Goal: Navigation & Orientation: Understand site structure

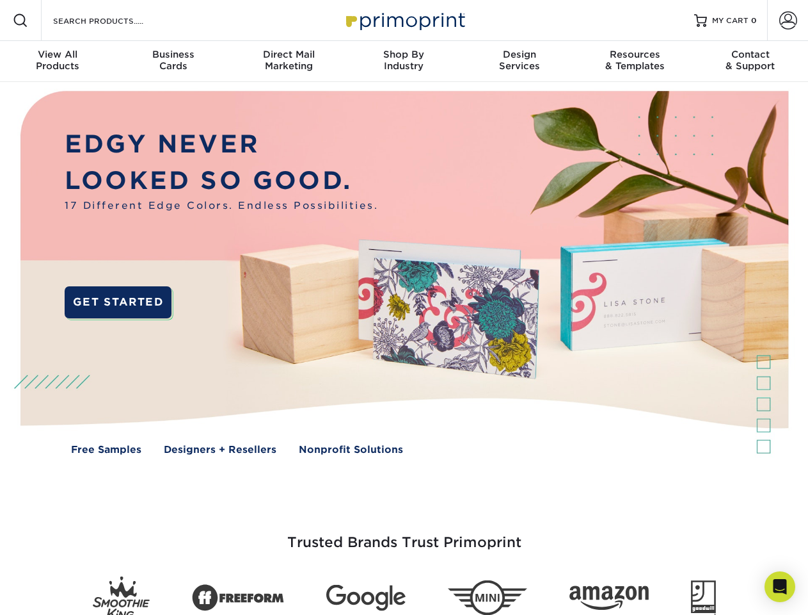
click at [404, 307] on img at bounding box center [404, 282] width 800 height 400
click at [20, 20] on span at bounding box center [20, 20] width 15 height 15
click at [788, 20] on span at bounding box center [789, 21] width 18 height 18
click at [58, 61] on div "View All Products" at bounding box center [57, 60] width 115 height 23
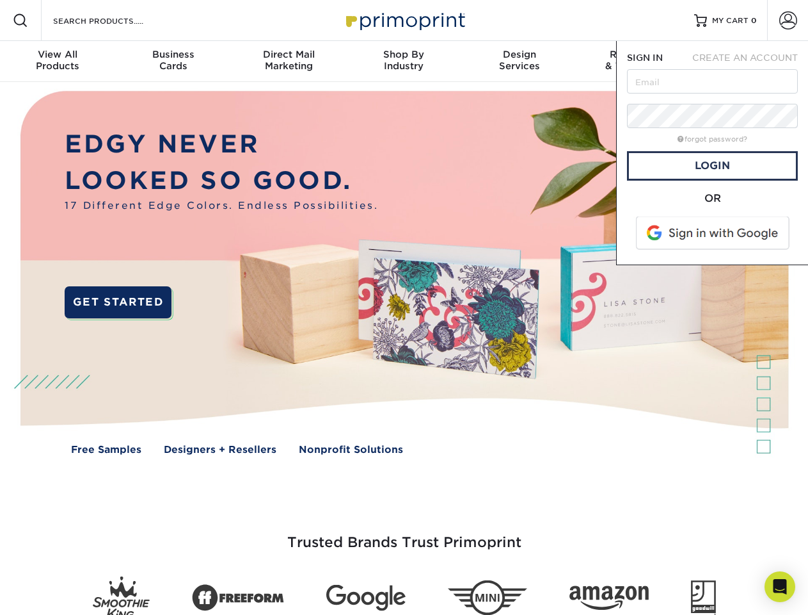
click at [173, 61] on div "Business Cards" at bounding box center [172, 60] width 115 height 23
click at [289, 61] on div "Direct Mail Marketing" at bounding box center [288, 60] width 115 height 23
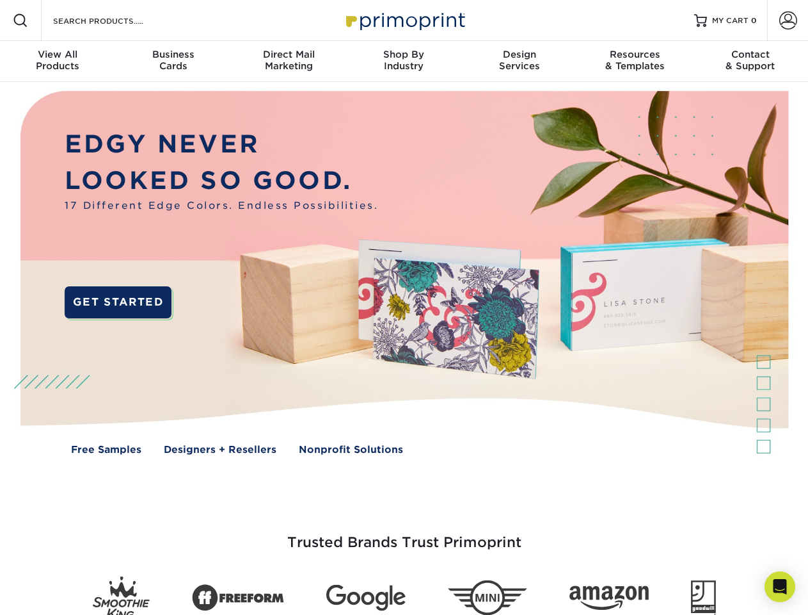
click at [404, 61] on div "Shop By Industry" at bounding box center [403, 60] width 115 height 23
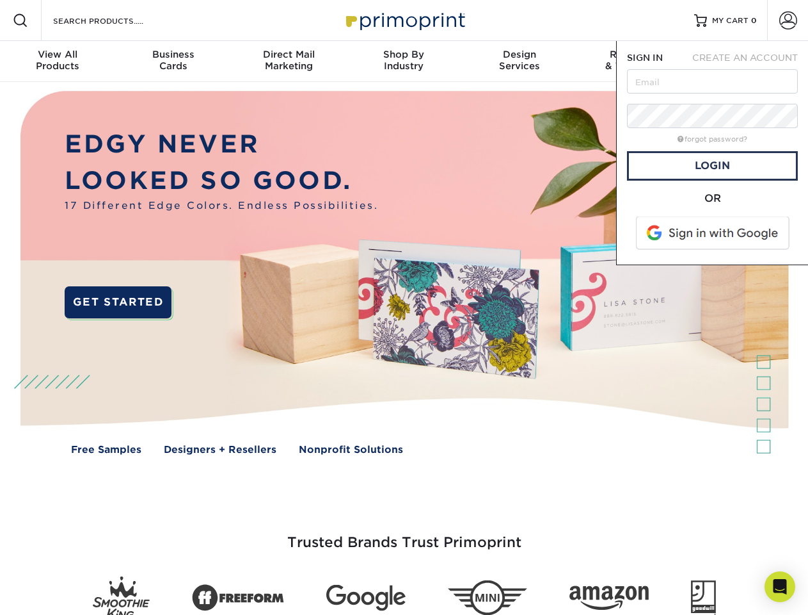
click at [520, 61] on div "Design Services" at bounding box center [519, 60] width 115 height 23
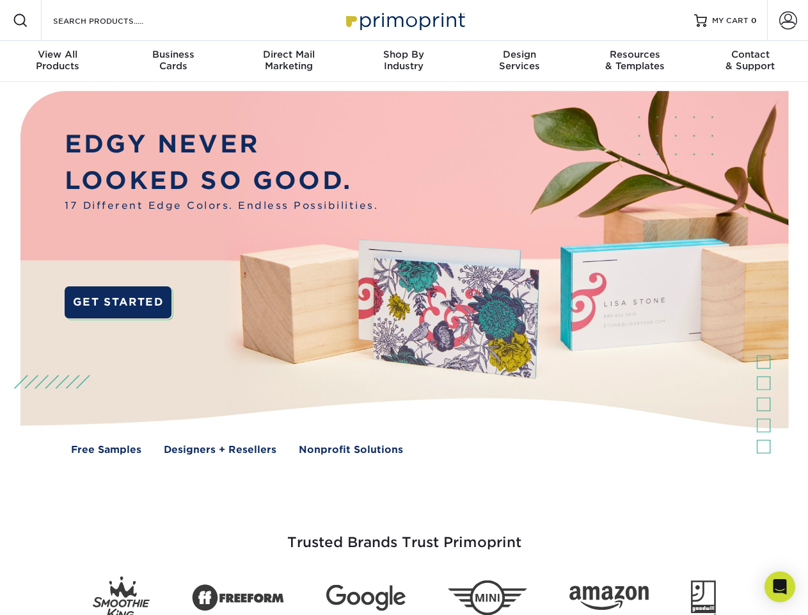
click at [635, 61] on span "SIGN IN" at bounding box center [645, 57] width 36 height 10
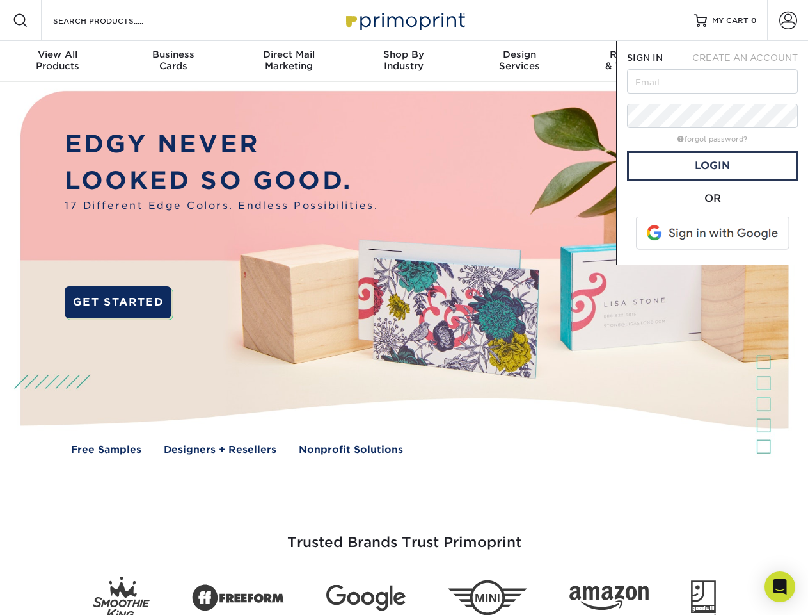
click at [751, 61] on div "Contact & Support" at bounding box center [750, 60] width 115 height 23
